Goal: Task Accomplishment & Management: Use online tool/utility

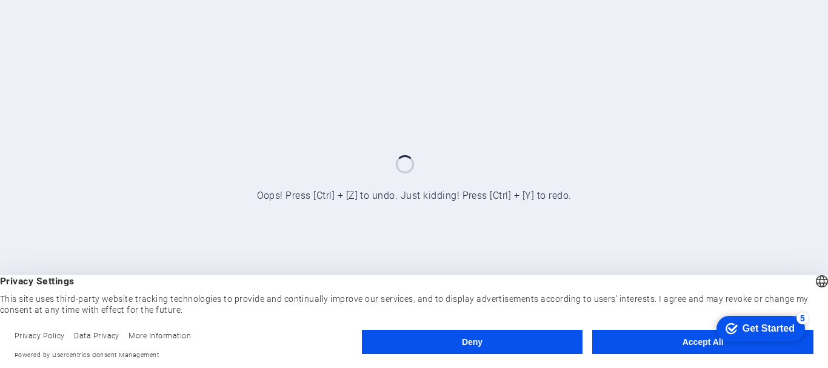
click at [725, 342] on button "Accept All" at bounding box center [702, 342] width 221 height 24
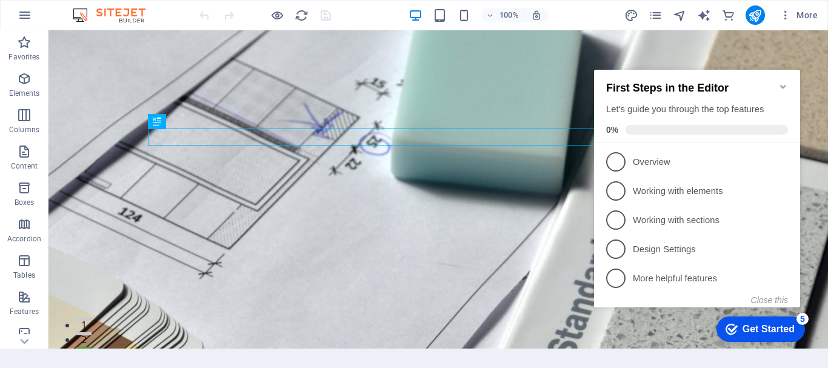
click at [782, 82] on icon "Minimize checklist" at bounding box center [783, 87] width 10 height 10
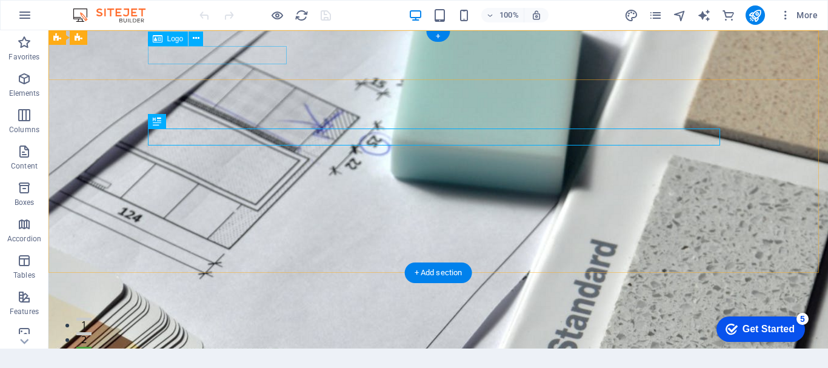
click at [253, 339] on span "[DOMAIN_NAME]" at bounding box center [218, 348] width 133 height 18
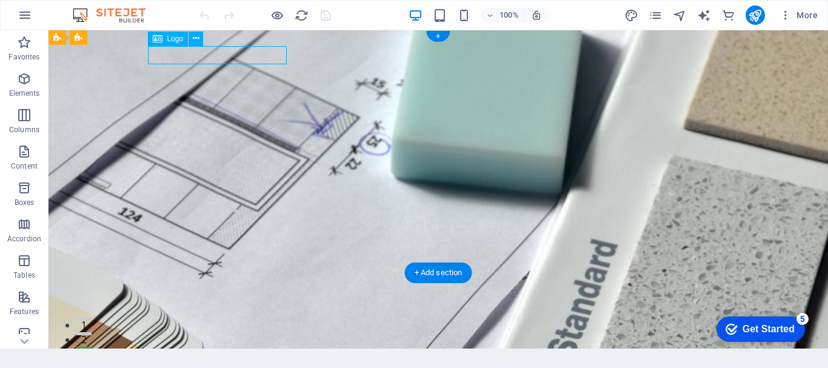
click at [253, 339] on span "[DOMAIN_NAME]" at bounding box center [218, 348] width 133 height 18
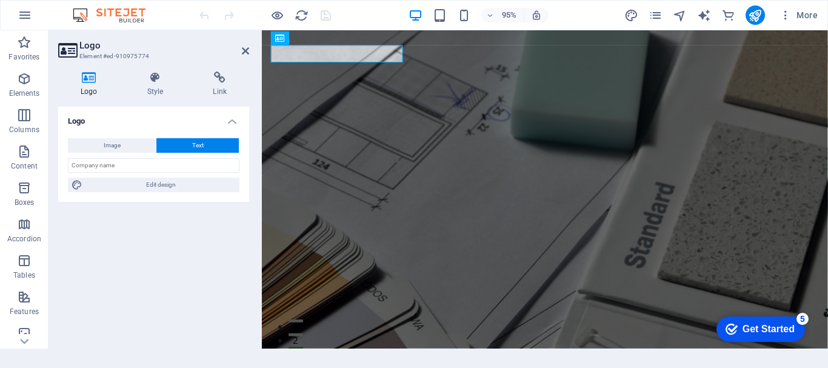
click at [96, 85] on h4 "Logo" at bounding box center [91, 83] width 67 height 25
click at [115, 150] on span "Image" at bounding box center [112, 145] width 17 height 15
select select "DISABLED_OPTION_VALUE"
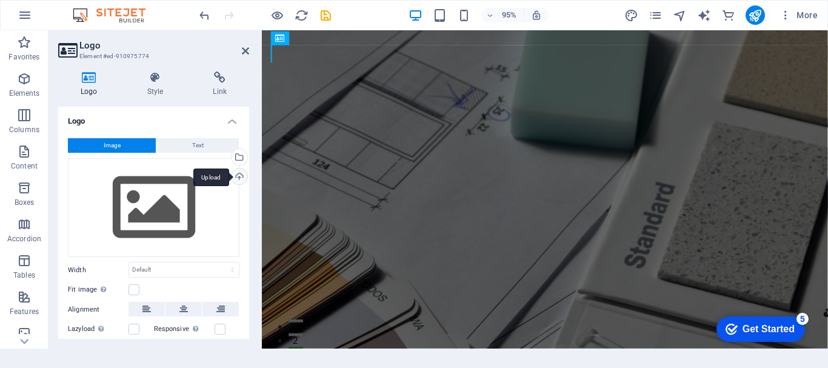
click at [233, 175] on div "Upload" at bounding box center [238, 177] width 18 height 18
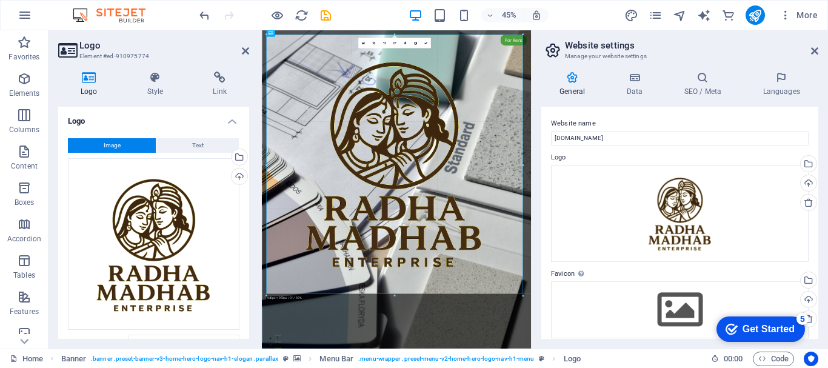
drag, startPoint x: 574, startPoint y: 552, endPoint x: 522, endPoint y: 193, distance: 363.0
click at [522, 193] on div "180 170 160 150 140 130 120 110 100 90 80 70 60 50 40 30 20 10 0 -10 -20 -30 -4…" at bounding box center [394, 165] width 256 height 261
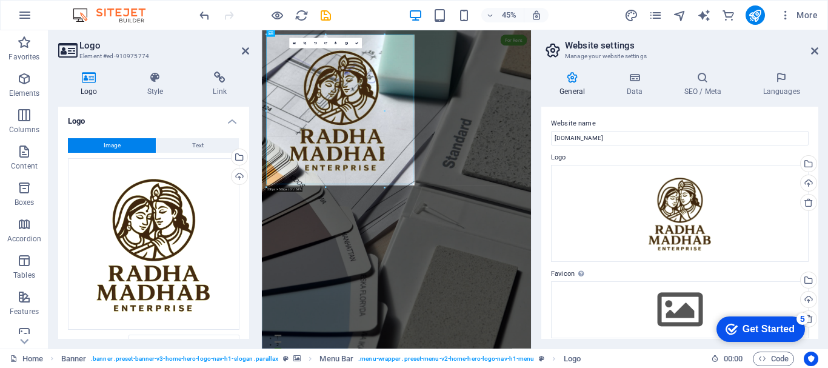
drag, startPoint x: 402, startPoint y: 291, endPoint x: 261, endPoint y: -12, distance: 333.4
type input "444"
select select "px"
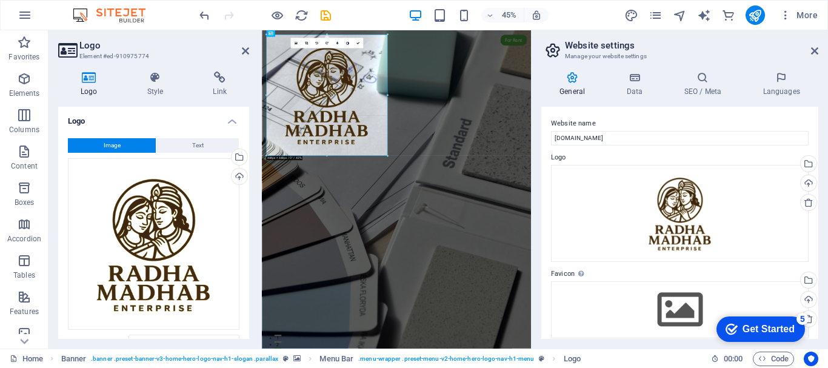
drag, startPoint x: 385, startPoint y: 156, endPoint x: 258, endPoint y: 218, distance: 140.6
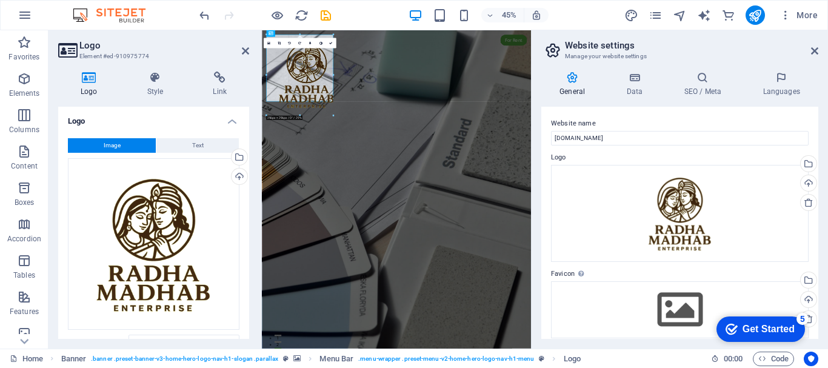
drag, startPoint x: 326, startPoint y: 156, endPoint x: 234, endPoint y: 36, distance: 151.3
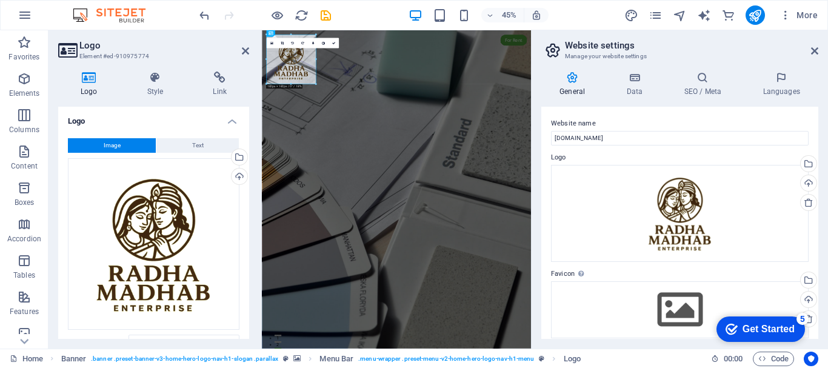
drag, startPoint x: 333, startPoint y: 99, endPoint x: 291, endPoint y: 52, distance: 63.1
type input "180"
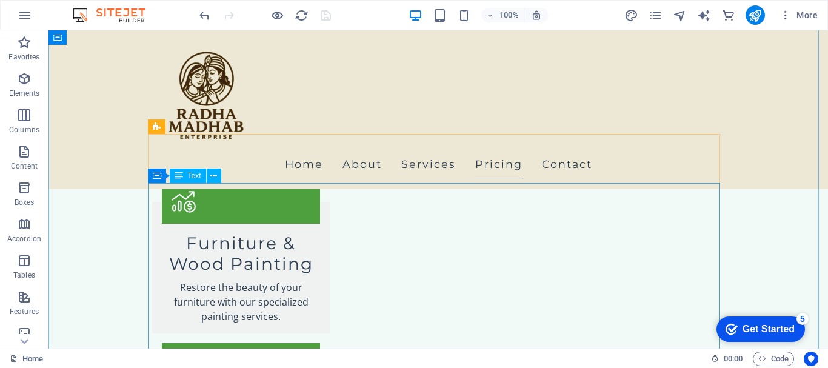
scroll to position [2060, 0]
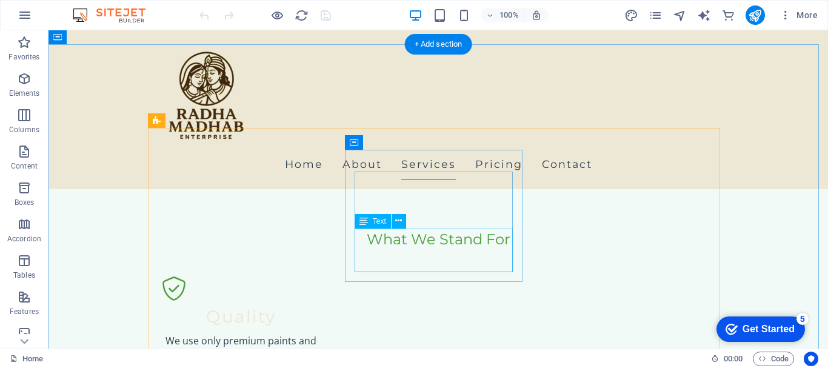
scroll to position [1030, 0]
